Goal: Task Accomplishment & Management: Complete application form

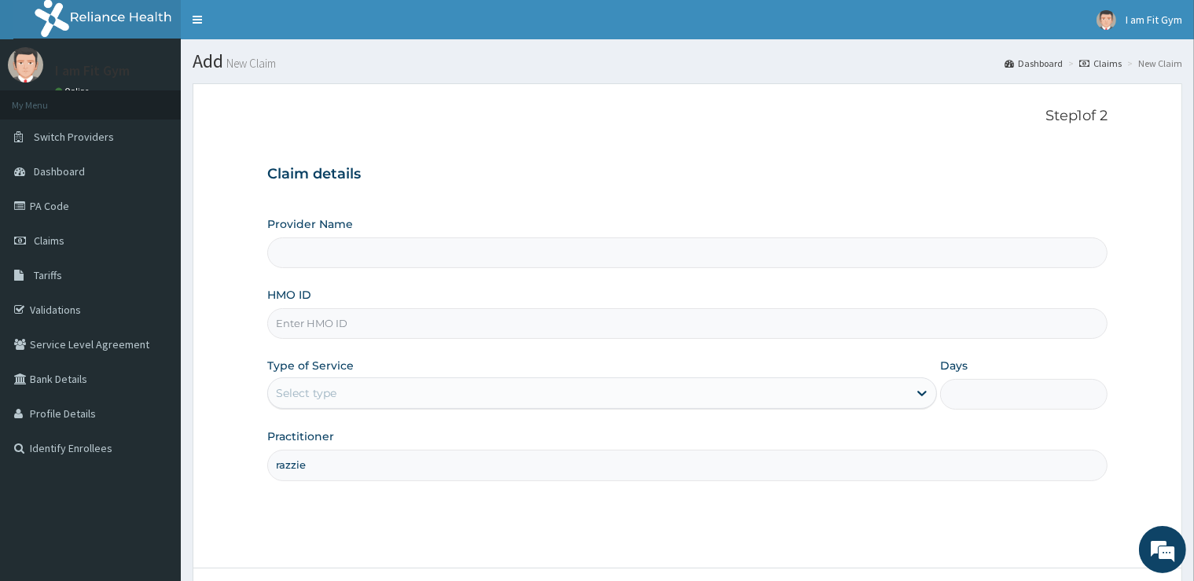
click at [413, 325] on input "HMO ID" at bounding box center [686, 323] width 839 height 31
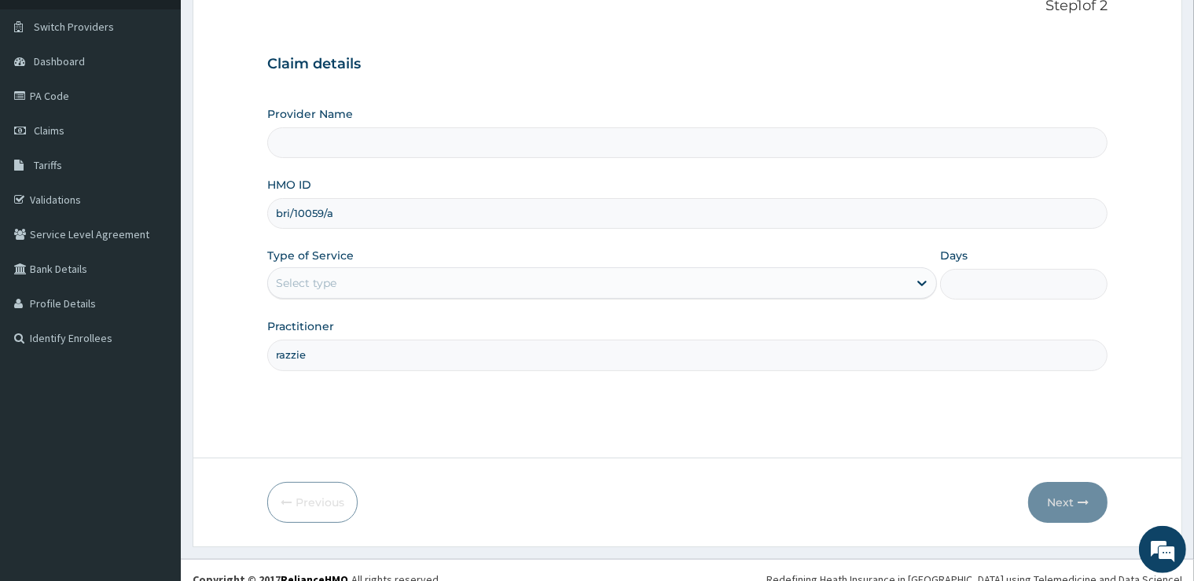
scroll to position [127, 0]
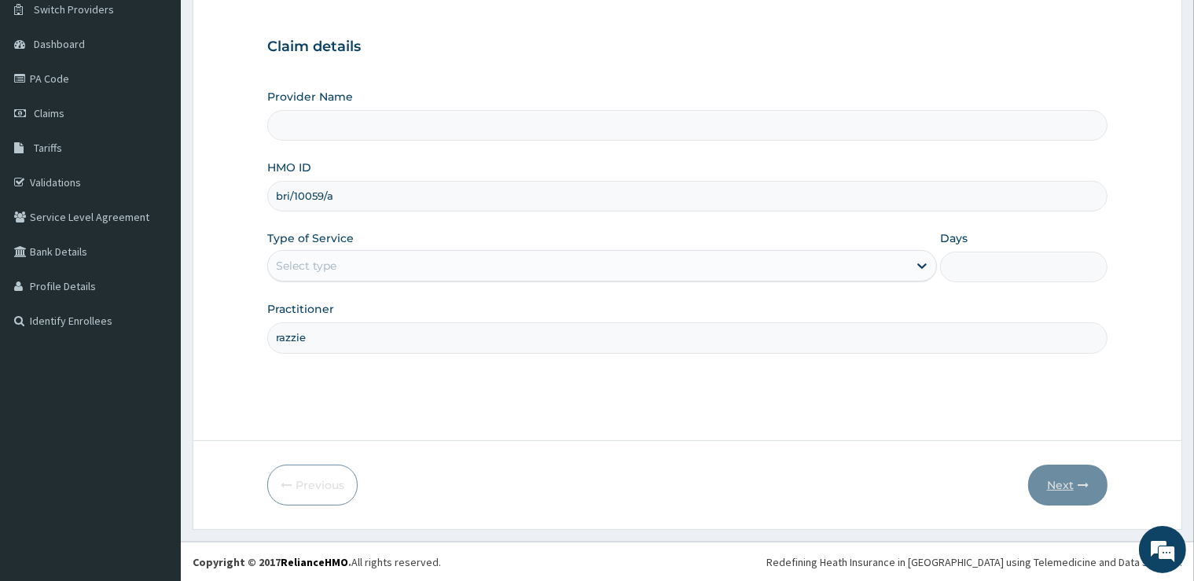
type input "bri/10059/a"
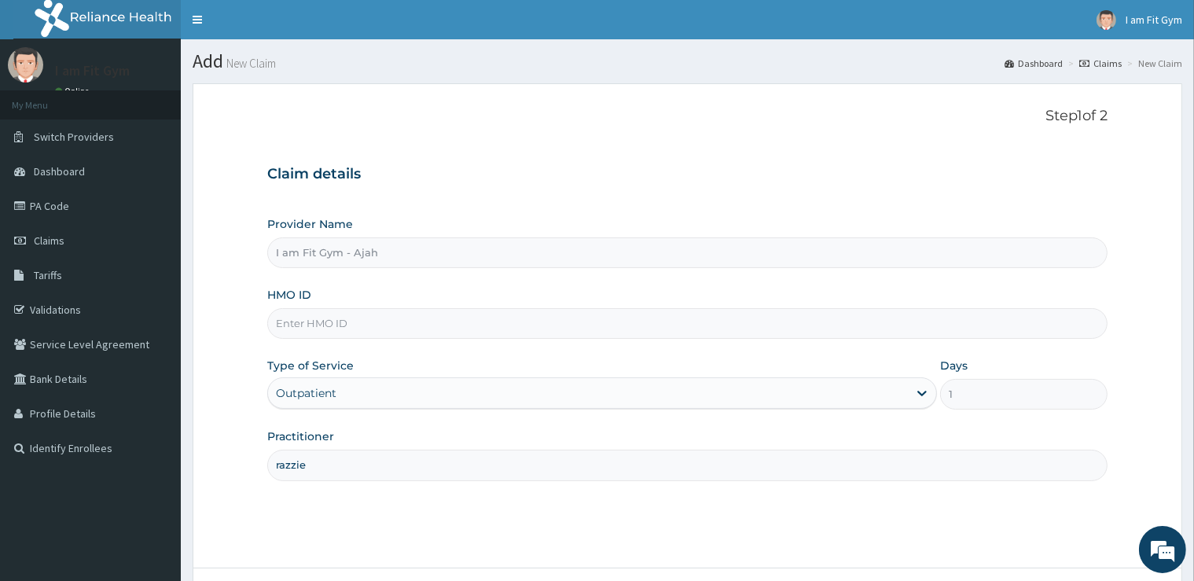
type input "razzie"
click at [407, 323] on input "HMO ID" at bounding box center [686, 323] width 839 height 31
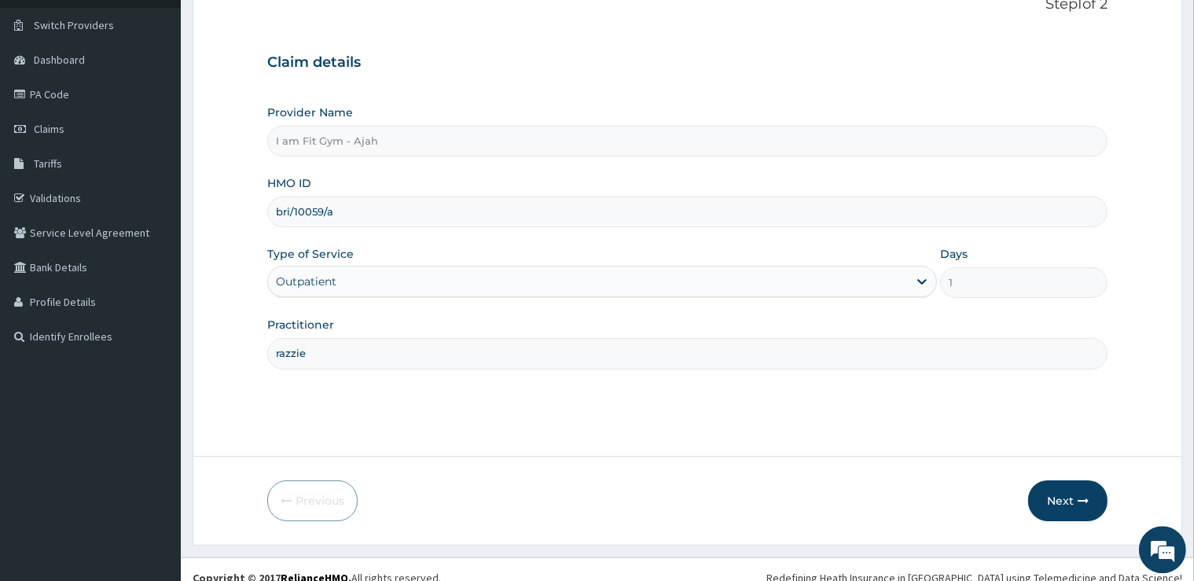
scroll to position [127, 0]
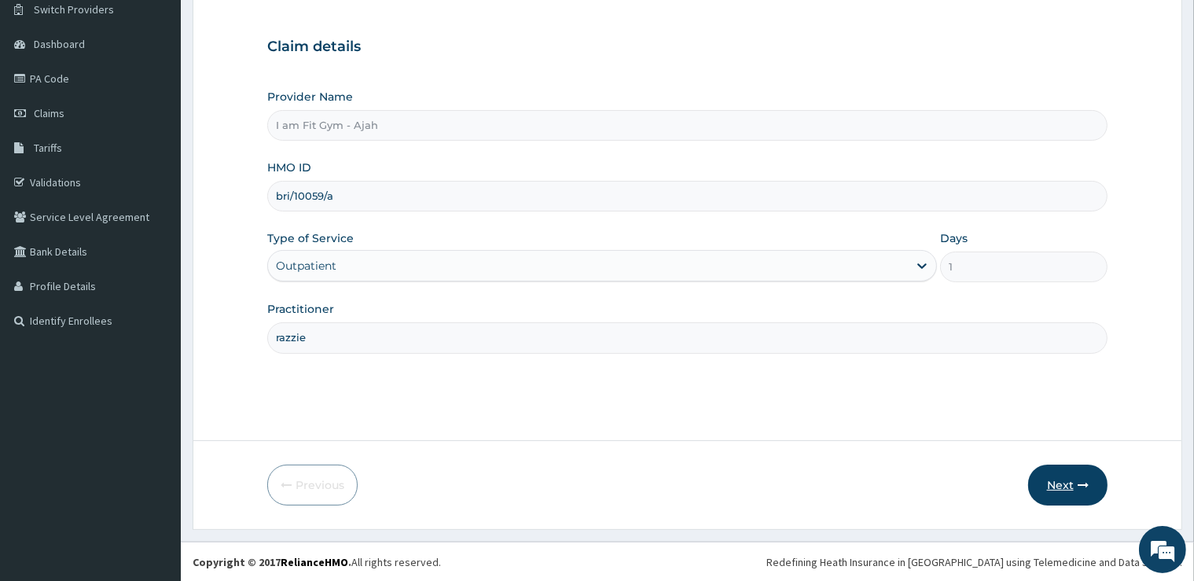
type input "bri/10059/a"
click at [1073, 479] on button "Next" at bounding box center [1067, 484] width 79 height 41
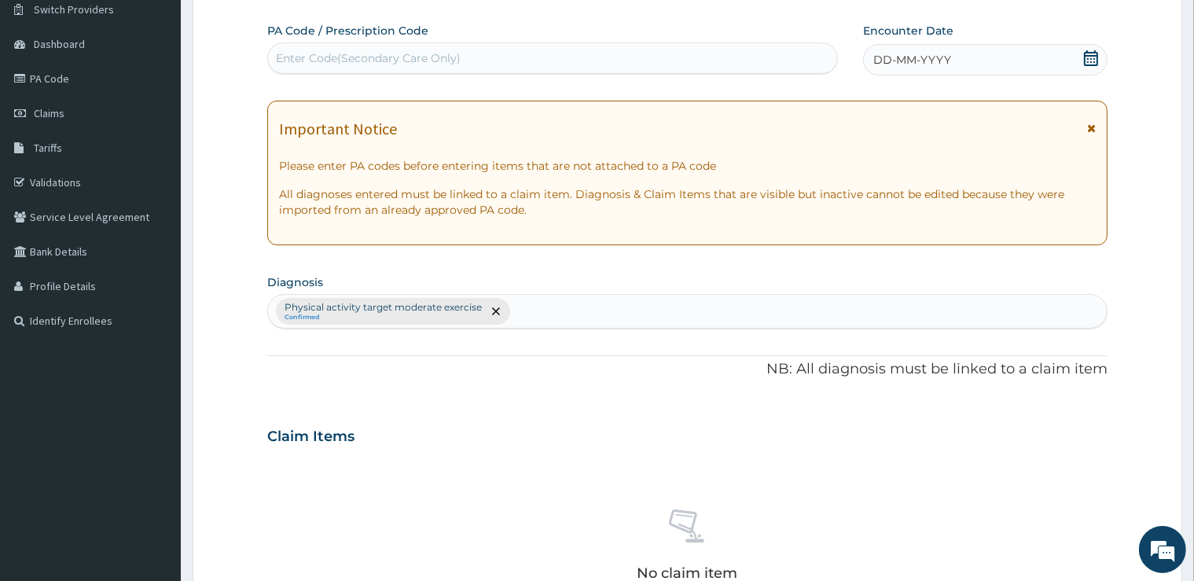
click at [1073, 55] on div "DD-MM-YYYY" at bounding box center [985, 59] width 244 height 31
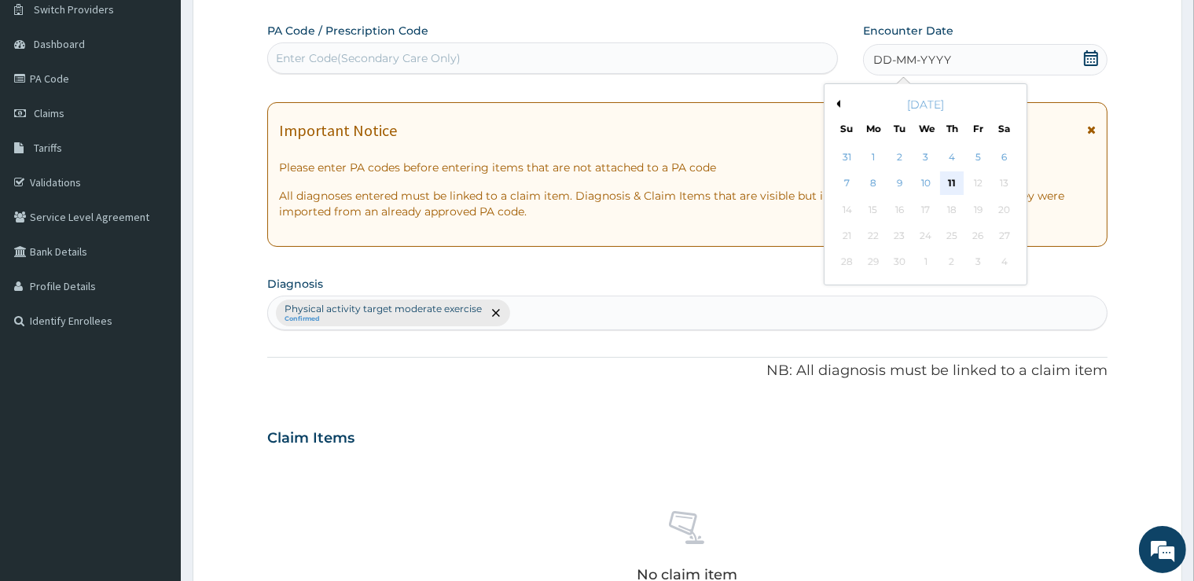
click at [945, 181] on div "11" at bounding box center [952, 184] width 24 height 24
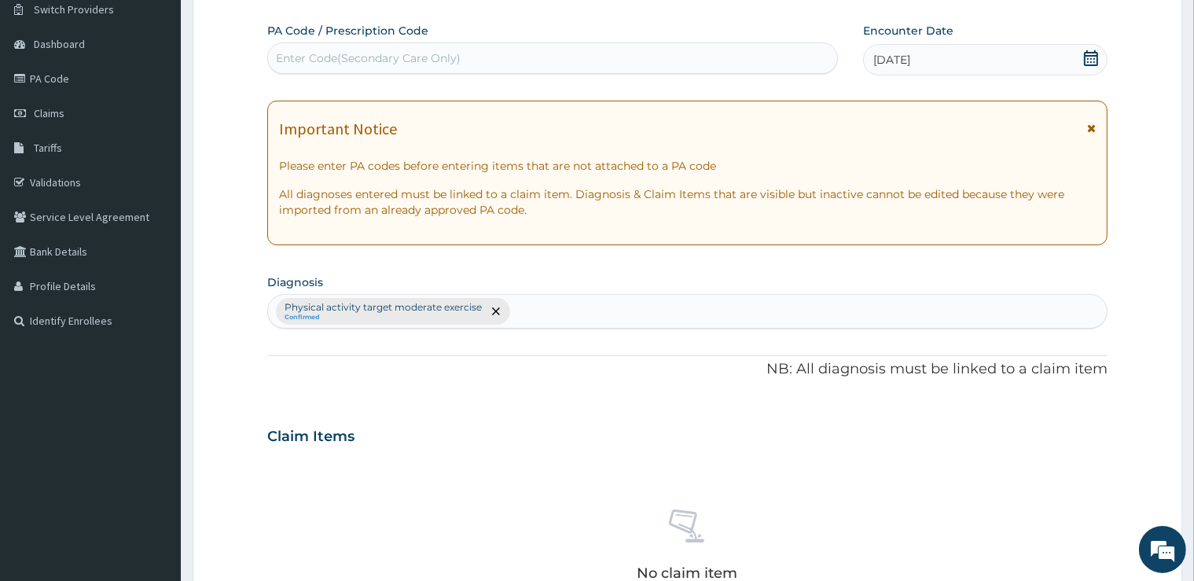
click at [728, 62] on div "Enter Code(Secondary Care Only)" at bounding box center [552, 58] width 569 height 25
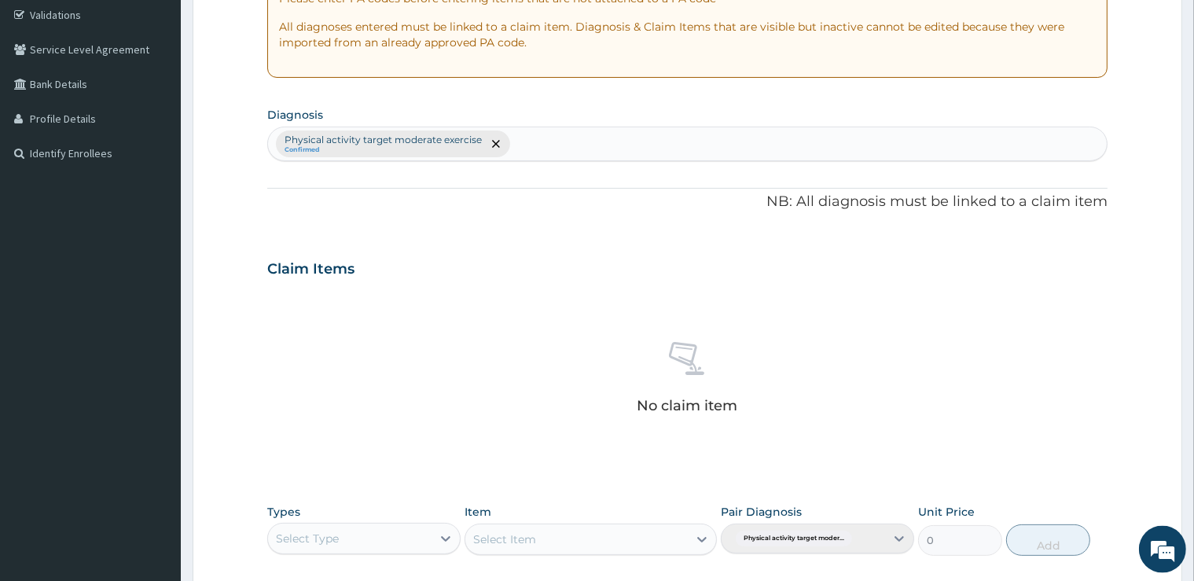
scroll to position [329, 0]
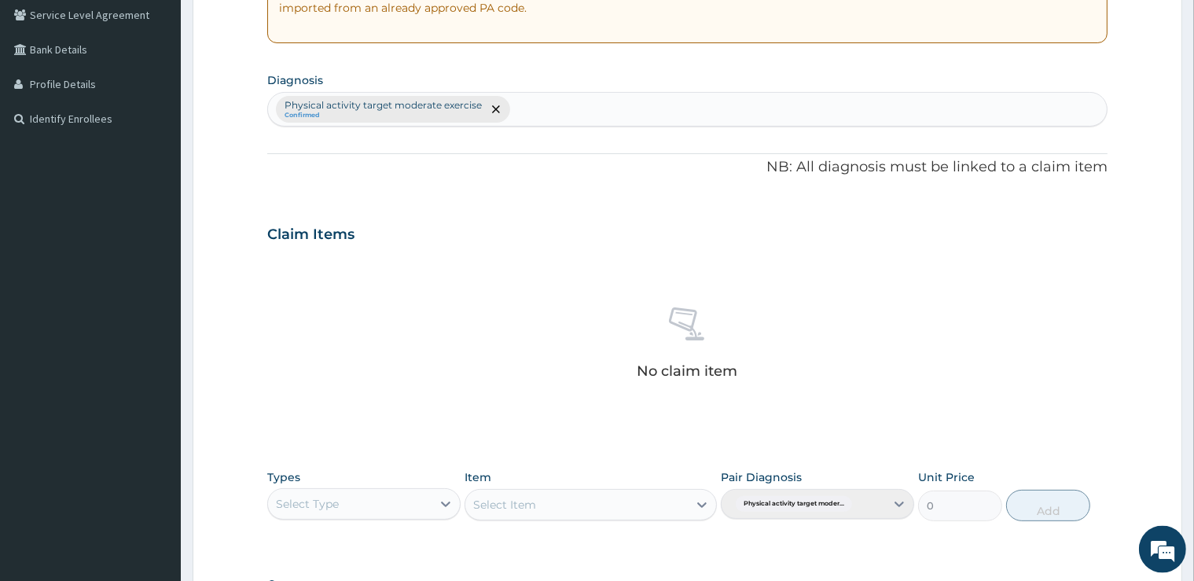
type input "PA/820613"
click at [310, 488] on div "Select Type" at bounding box center [363, 503] width 193 height 31
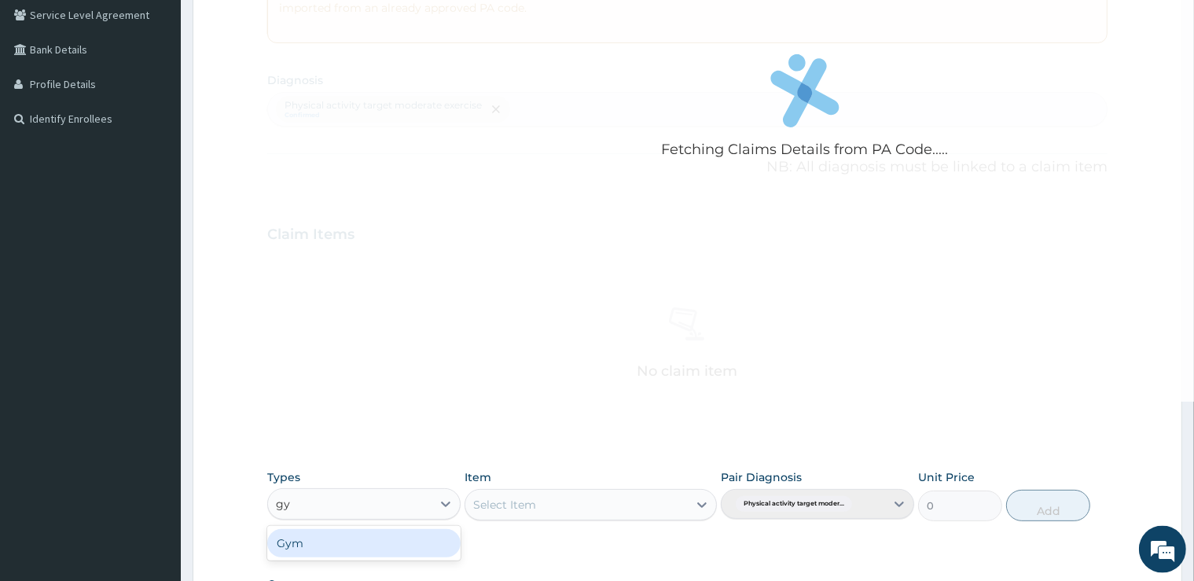
type input "gym"
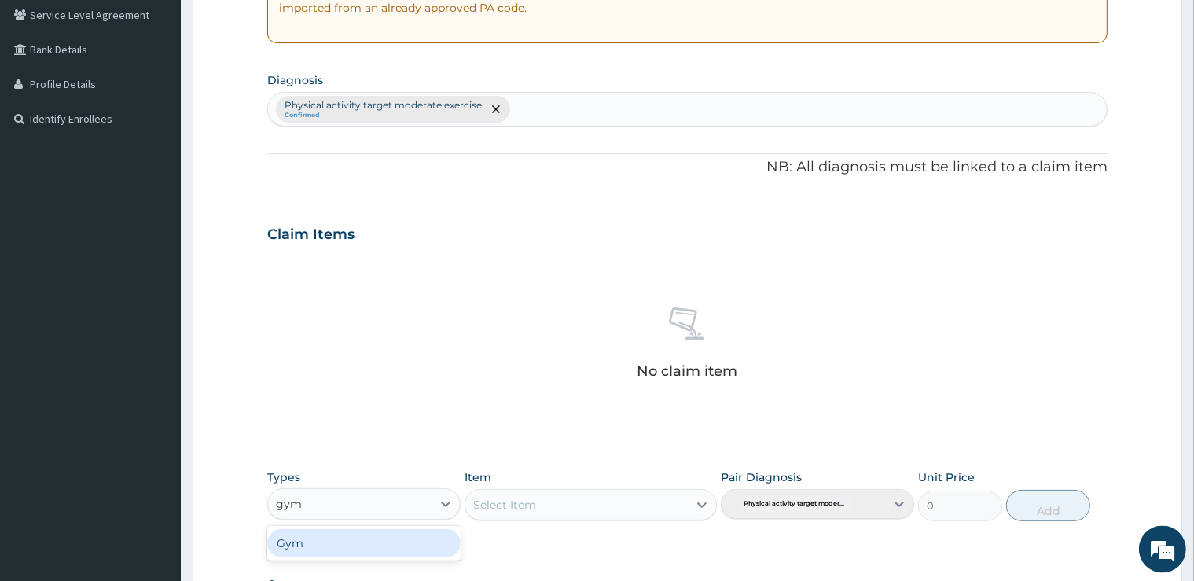
drag, startPoint x: 294, startPoint y: 533, endPoint x: 299, endPoint y: 526, distance: 8.5
click at [294, 534] on div "Gym" at bounding box center [363, 543] width 193 height 28
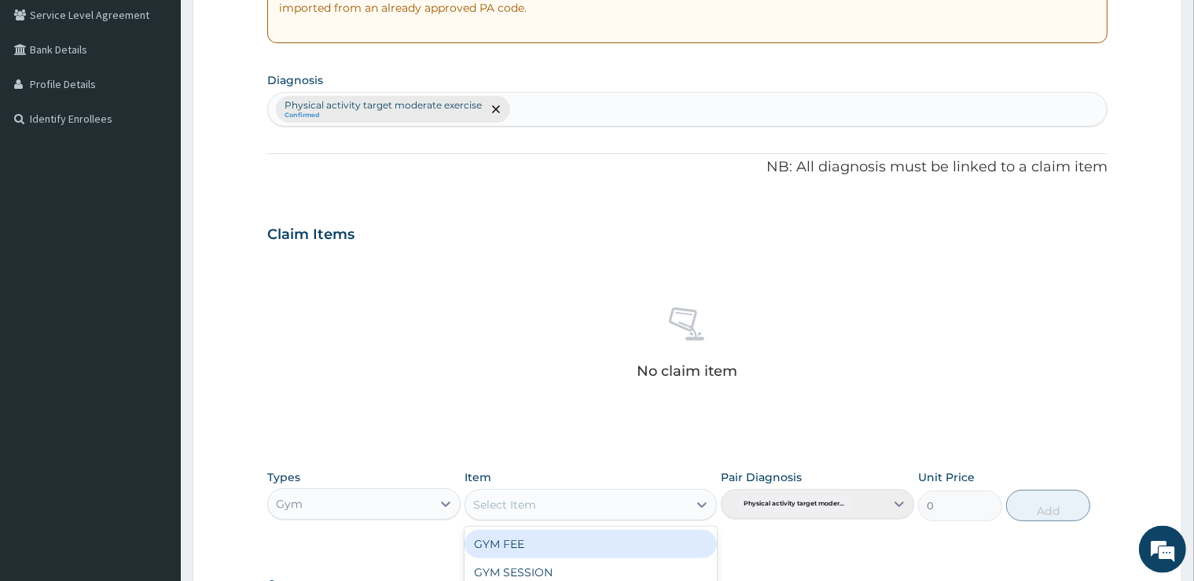
click at [477, 497] on div "Select Item" at bounding box center [504, 505] width 63 height 16
click at [496, 543] on div "GYM FEE" at bounding box center [590, 544] width 252 height 28
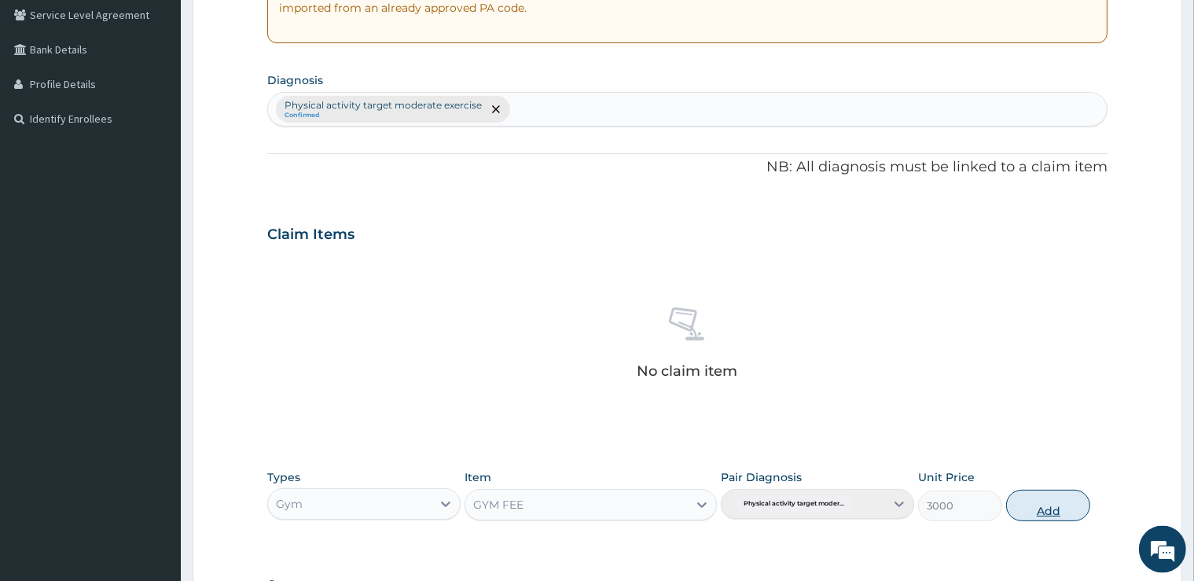
click at [1042, 512] on button "Add" at bounding box center [1048, 505] width 84 height 31
type input "0"
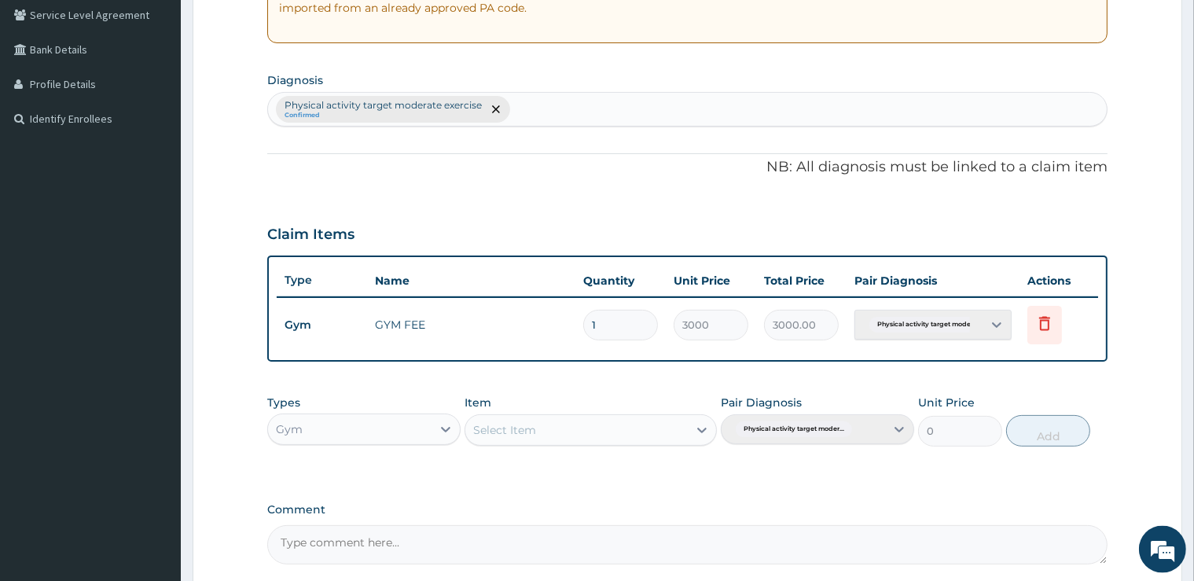
scroll to position [475, 0]
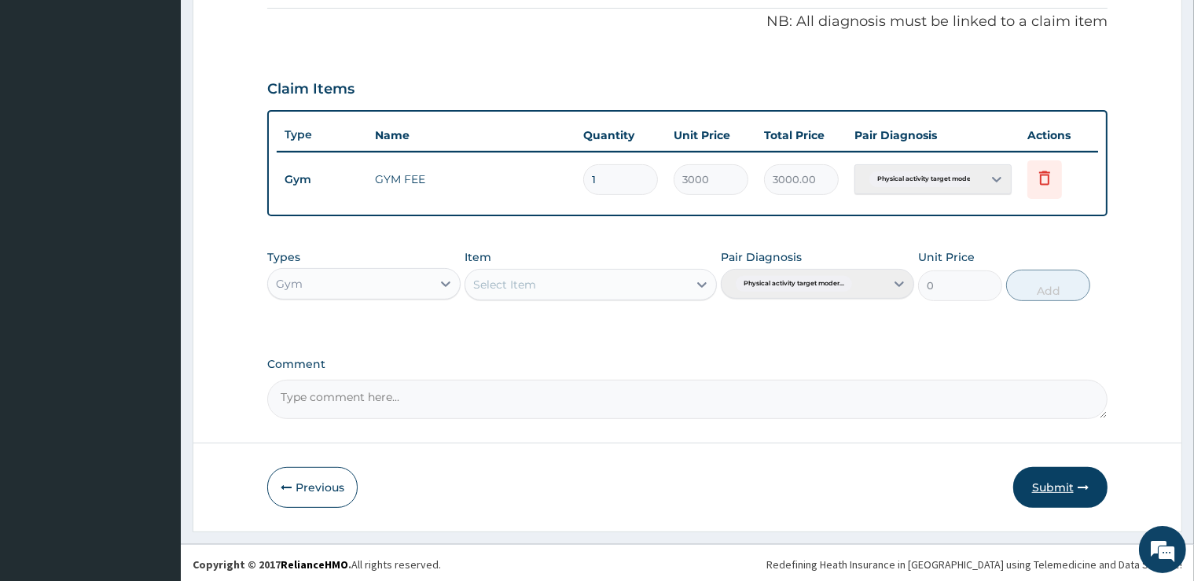
click at [1033, 480] on button "Submit" at bounding box center [1060, 487] width 94 height 41
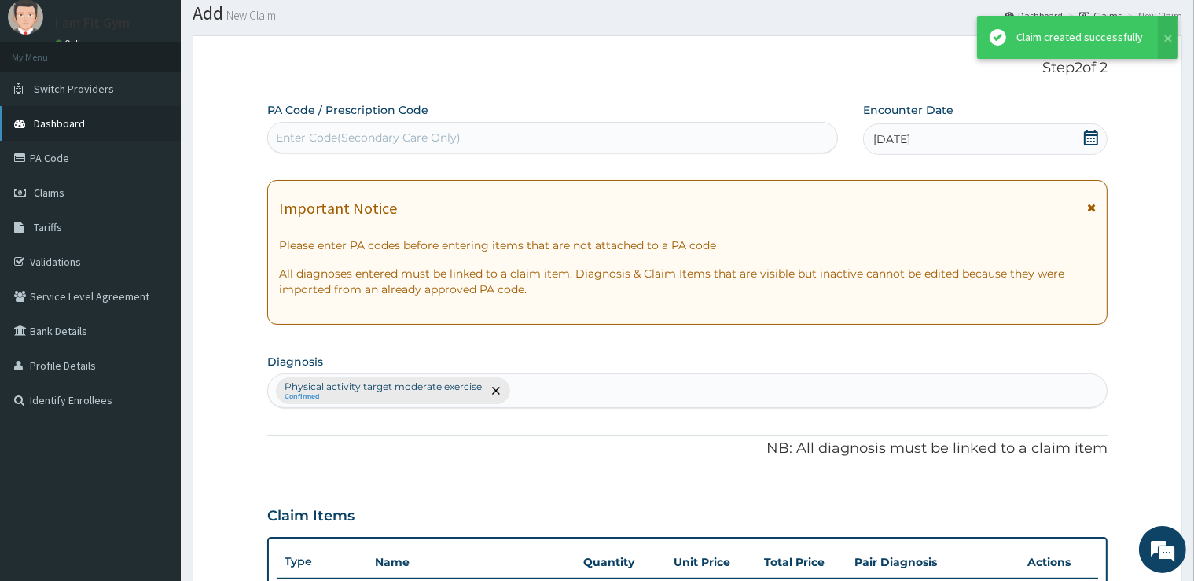
click at [168, 118] on link "Dashboard" at bounding box center [90, 123] width 181 height 35
drag, startPoint x: 168, startPoint y: 118, endPoint x: 404, endPoint y: 153, distance: 238.4
click at [143, 127] on link "Dashboard" at bounding box center [90, 123] width 181 height 35
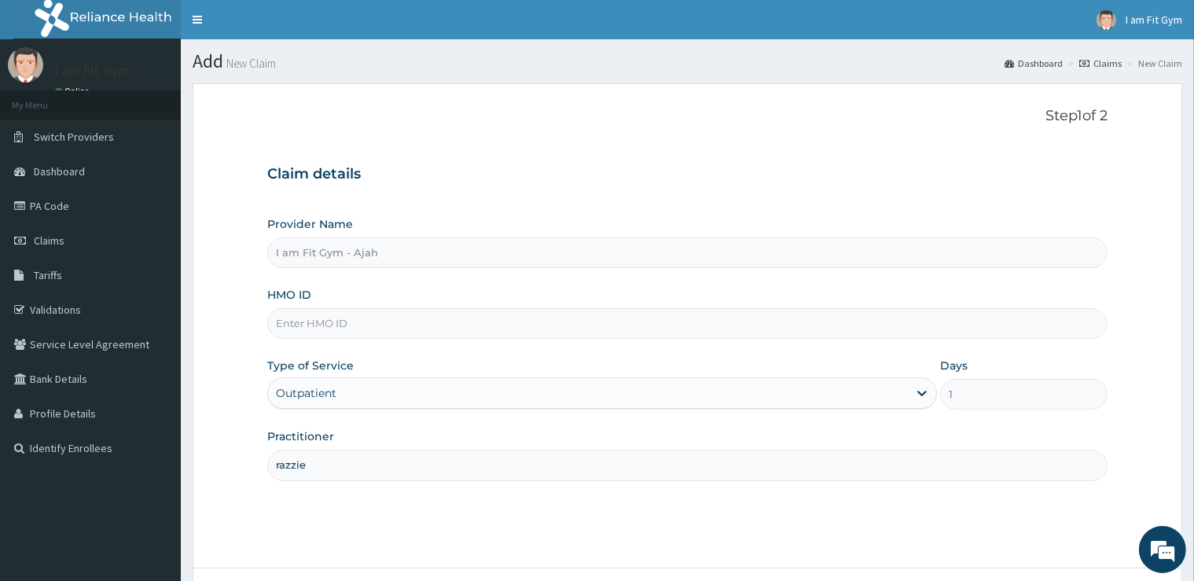
type input "razzie"
click at [332, 322] on input "HMO ID" at bounding box center [686, 323] width 839 height 31
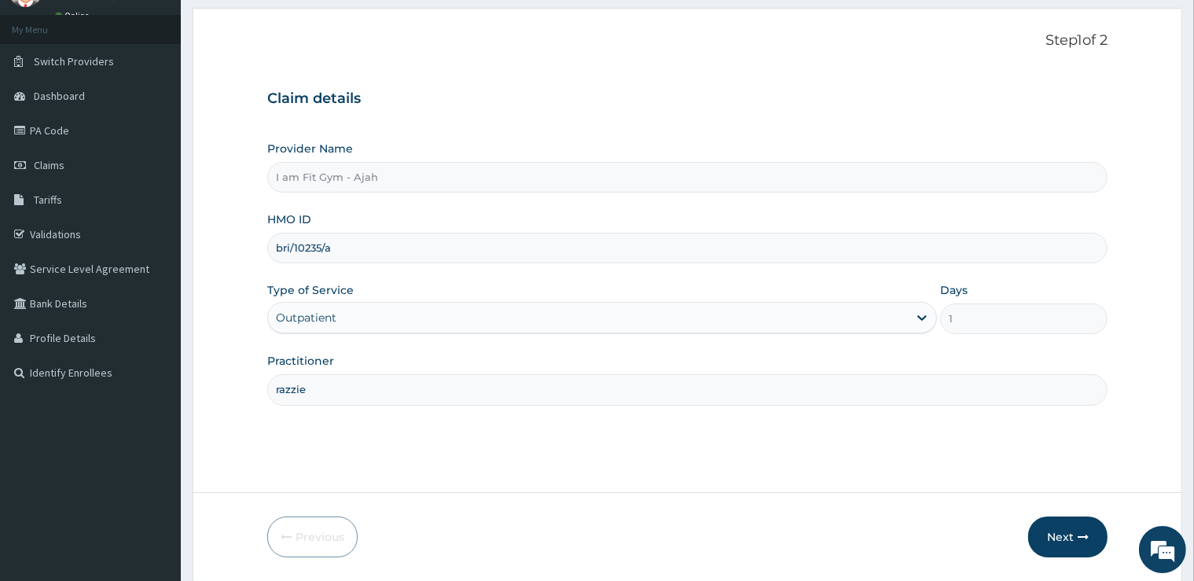
scroll to position [78, 0]
type input "bri/10235/a"
click at [1052, 525] on button "Next" at bounding box center [1067, 534] width 79 height 41
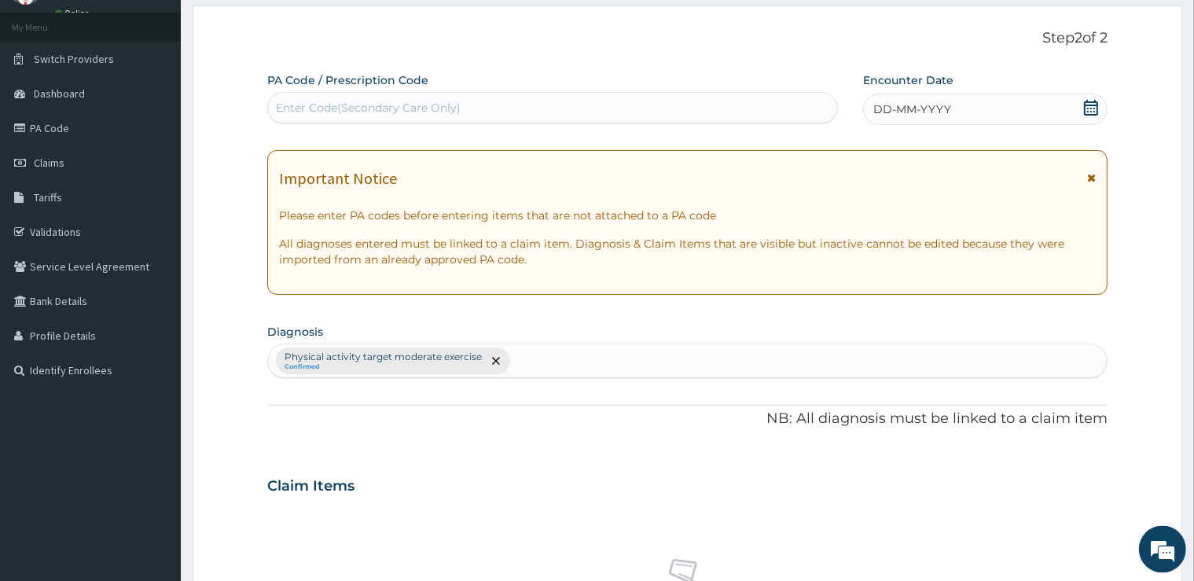
click at [960, 109] on div "DD-MM-YYYY" at bounding box center [985, 109] width 244 height 31
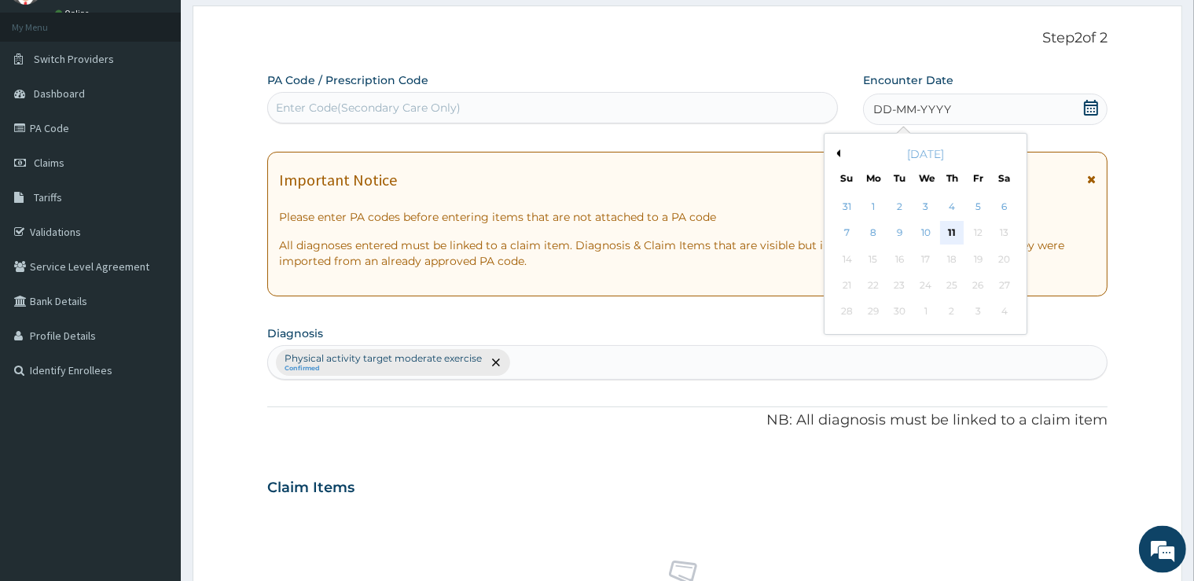
click at [952, 240] on div "11" at bounding box center [952, 234] width 24 height 24
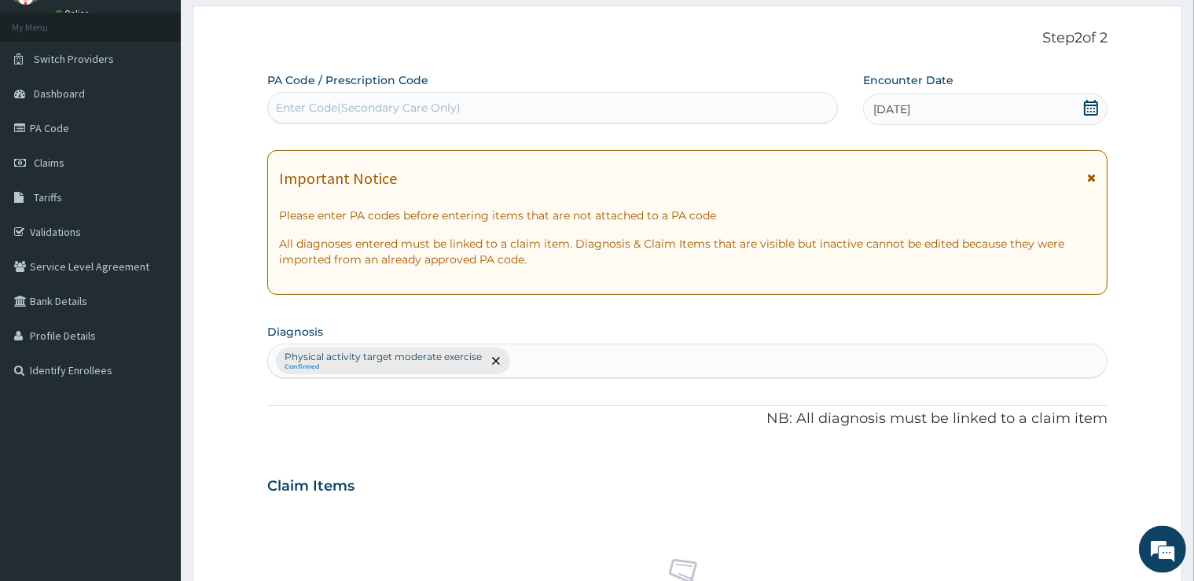
click at [734, 116] on div "Enter Code(Secondary Care Only)" at bounding box center [552, 107] width 569 height 25
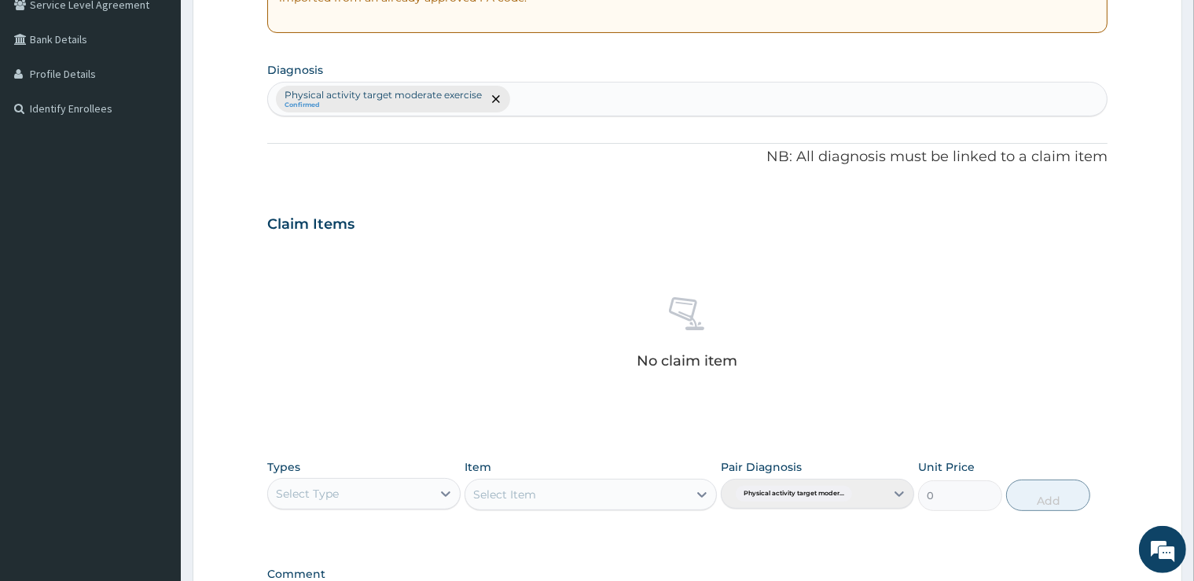
scroll to position [342, 0]
type input "PA/57B3CA"
click at [338, 486] on div "Select Type" at bounding box center [307, 491] width 63 height 16
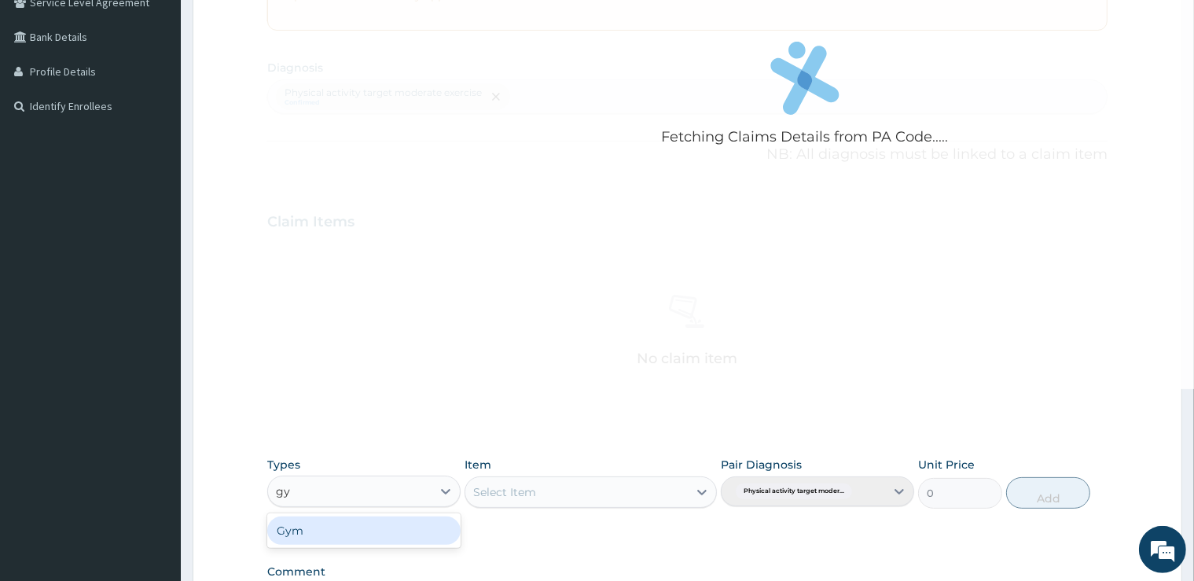
type input "gym"
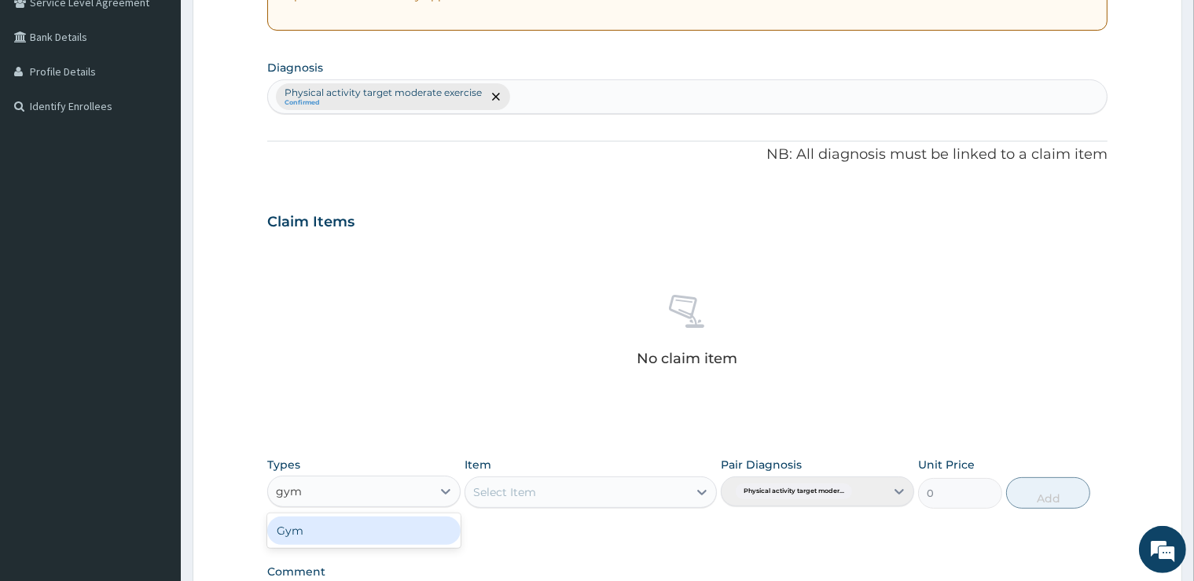
click at [318, 525] on div "Gym" at bounding box center [363, 530] width 193 height 28
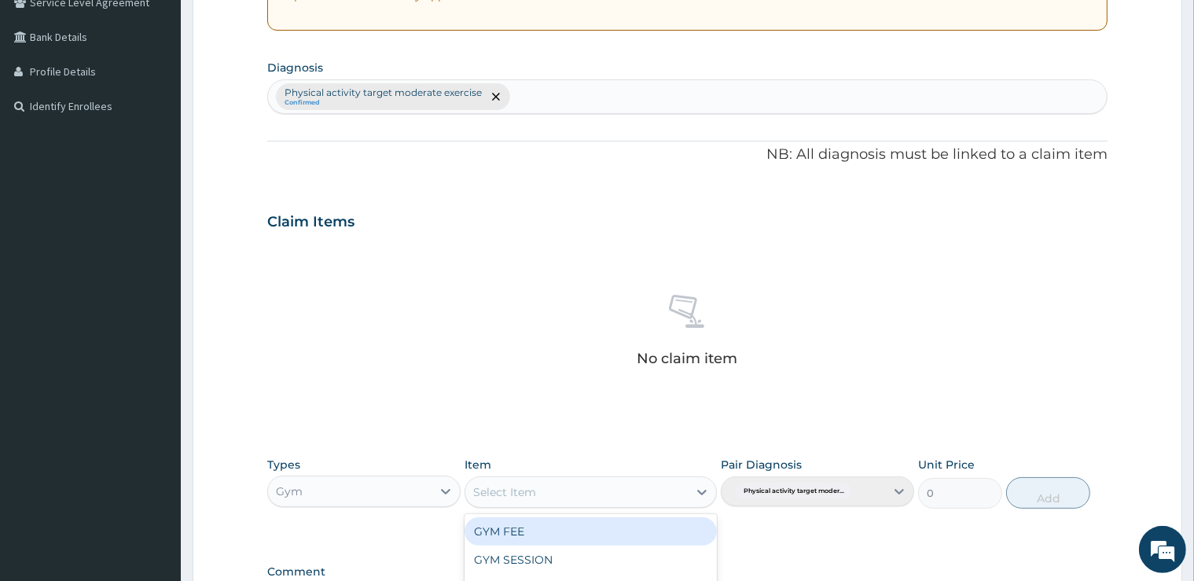
click at [492, 494] on div "Select Item" at bounding box center [504, 492] width 63 height 16
click at [508, 541] on div "GYM FEE" at bounding box center [590, 531] width 252 height 28
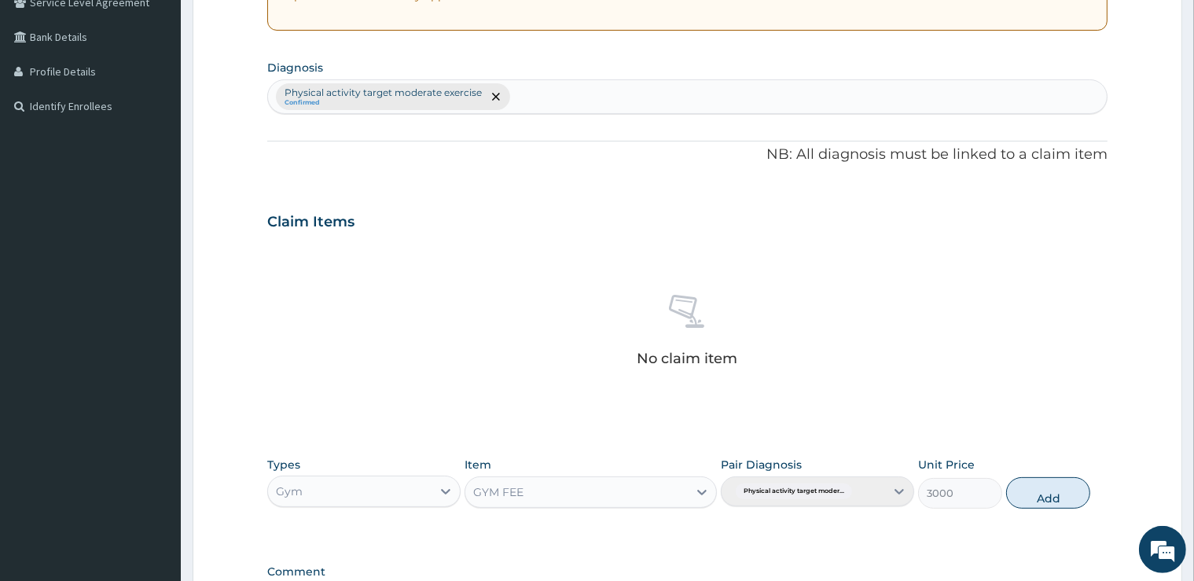
scroll to position [446, 0]
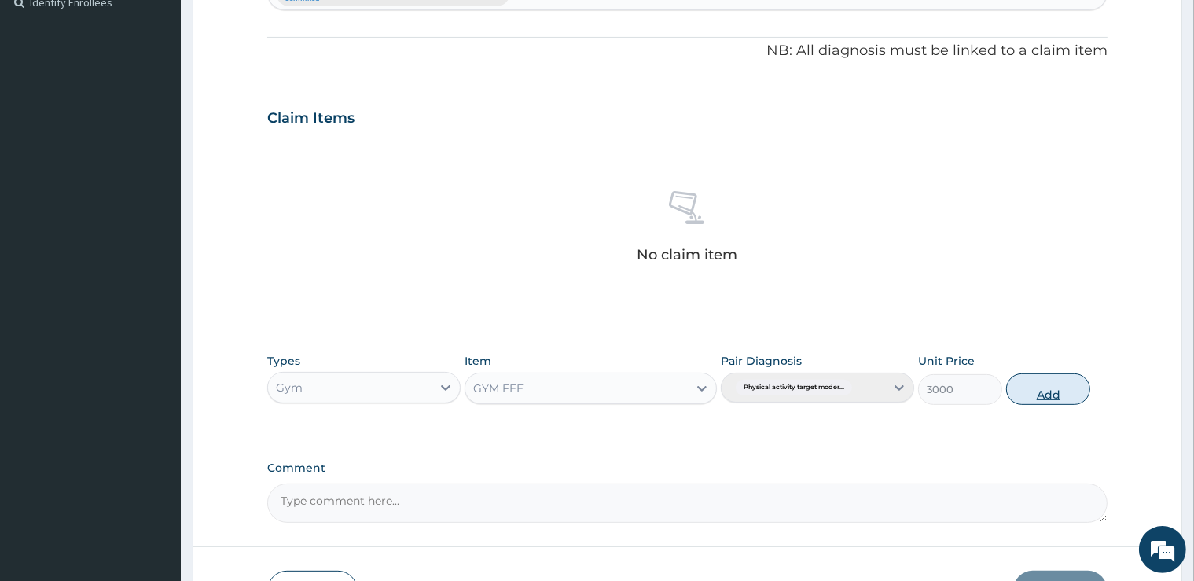
click at [1048, 383] on button "Add" at bounding box center [1048, 388] width 84 height 31
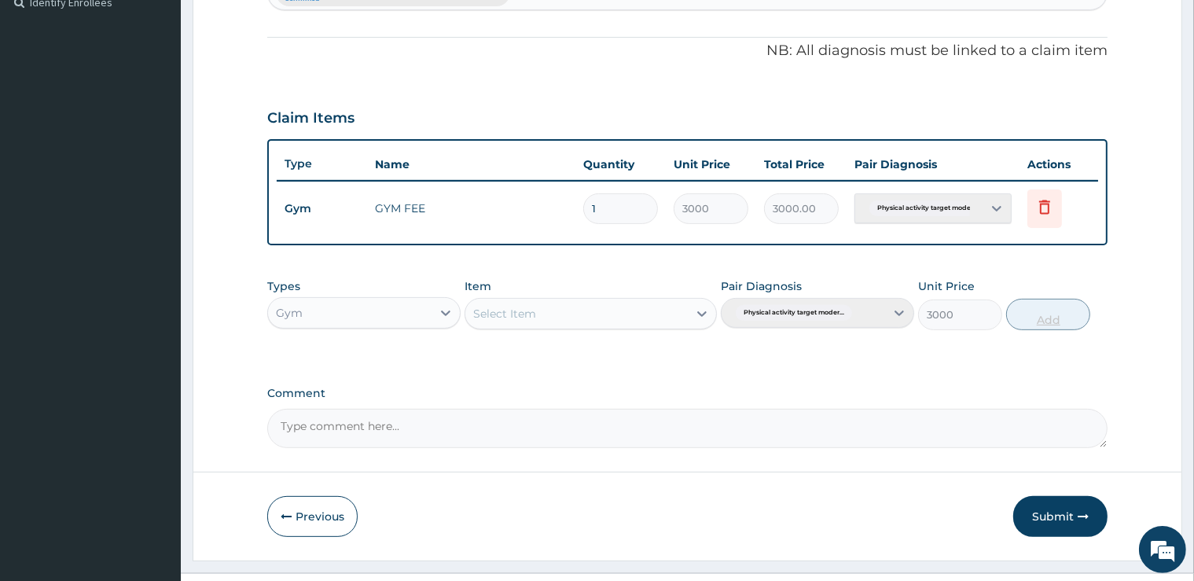
type input "0"
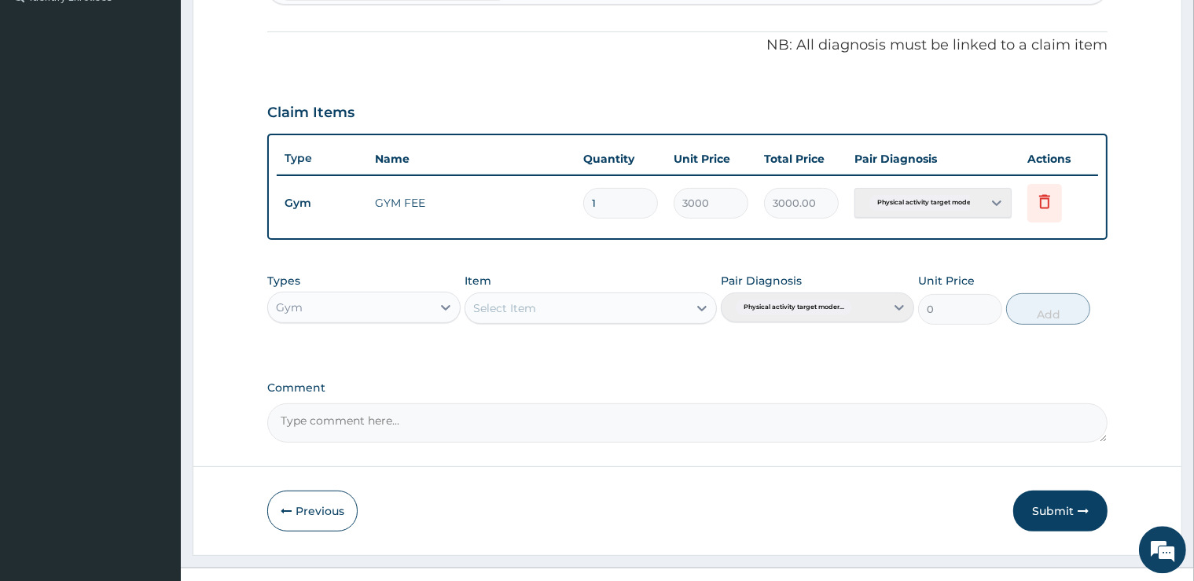
scroll to position [475, 0]
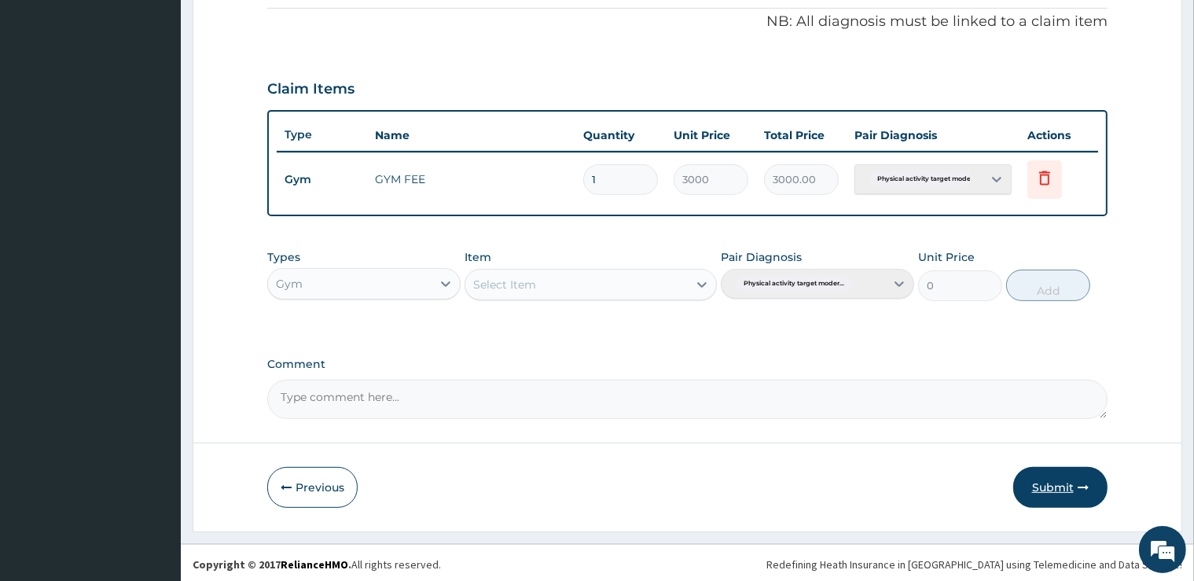
click at [1070, 483] on button "Submit" at bounding box center [1060, 487] width 94 height 41
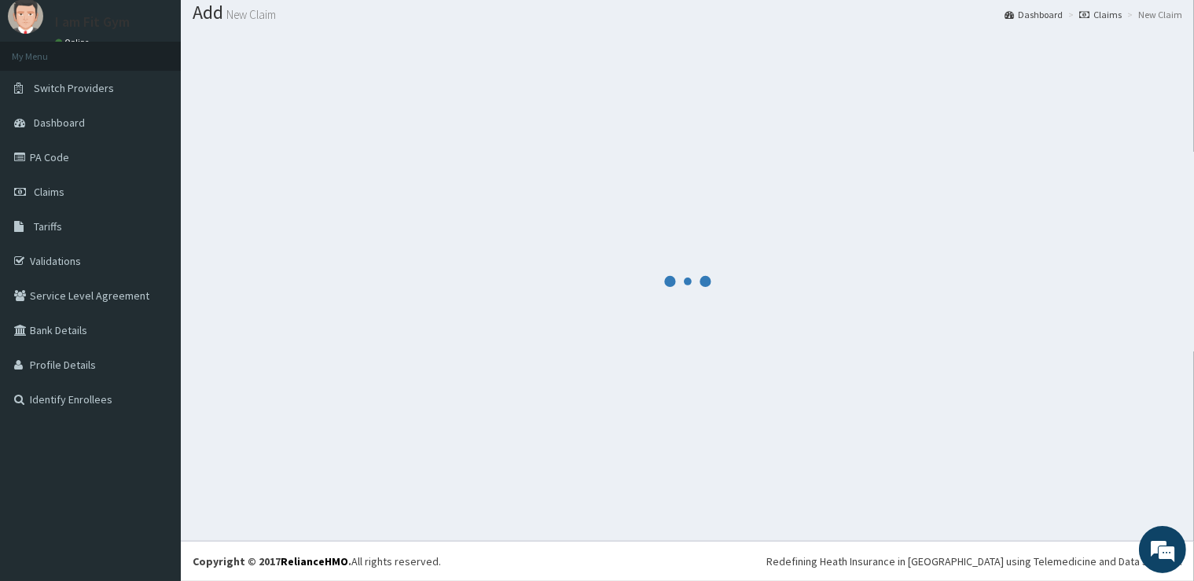
scroll to position [48, 0]
